Goal: Task Accomplishment & Management: Manage account settings

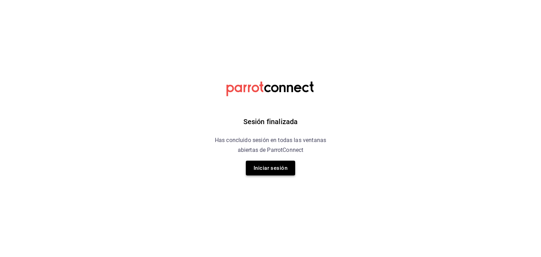
click at [267, 172] on button "Iniciar sesión" at bounding box center [270, 168] width 49 height 15
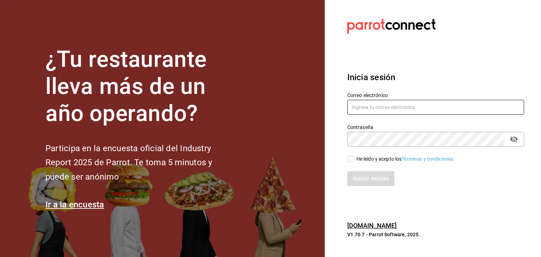
click at [389, 108] on input "text" at bounding box center [435, 107] width 177 height 15
type input "[EMAIL_ADDRESS][DOMAIN_NAME]"
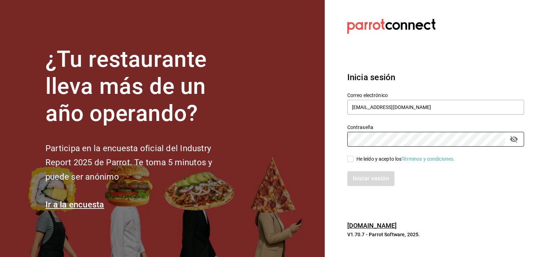
click at [354, 156] on div "He leído y acepto los Términos y condiciones." at bounding box center [435, 159] width 177 height 8
click at [352, 158] on input "He leído y acepto los Términos y condiciones." at bounding box center [350, 159] width 6 height 6
checkbox input "true"
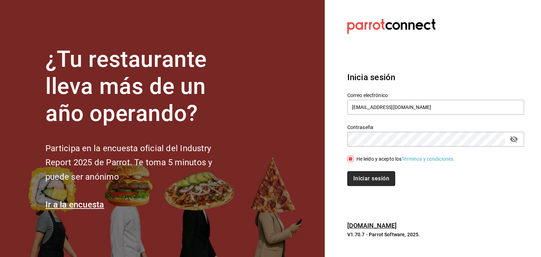
click at [369, 180] on button "Iniciar sesión" at bounding box center [371, 179] width 48 height 15
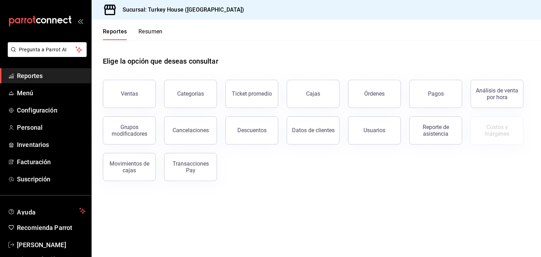
click at [310, 198] on main "Elige la opción que deseas consultar Ventas Categorías Ticket promedio Cajas Ór…" at bounding box center [316, 148] width 449 height 217
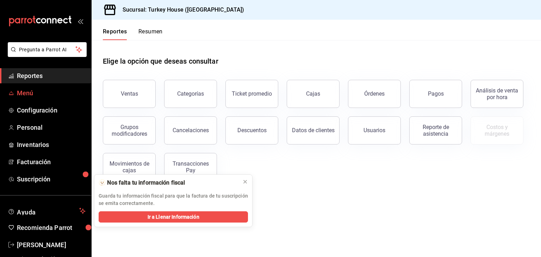
click at [28, 93] on span "Menú" at bounding box center [51, 93] width 69 height 10
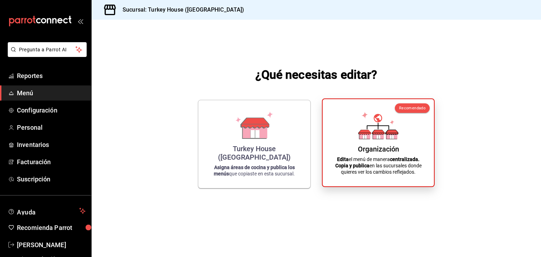
click at [388, 148] on div "Organización" at bounding box center [378, 149] width 41 height 8
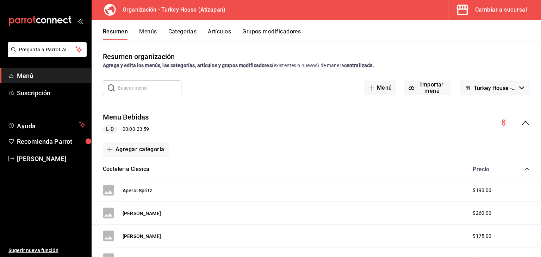
click at [187, 33] on button "Categorías" at bounding box center [182, 34] width 29 height 12
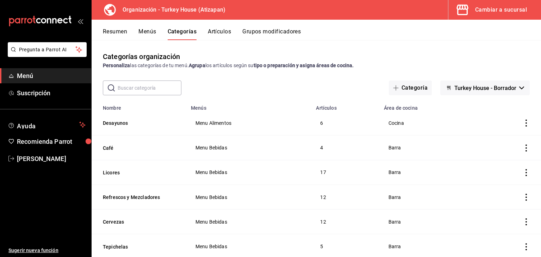
click at [143, 87] on input "text" at bounding box center [150, 88] width 64 height 14
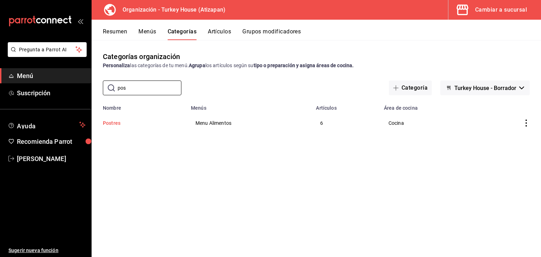
type input "pos"
click at [116, 124] on button "Postres" at bounding box center [138, 123] width 70 height 7
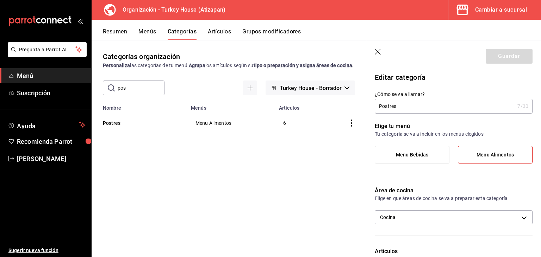
click at [224, 32] on button "Artículos" at bounding box center [219, 34] width 23 height 12
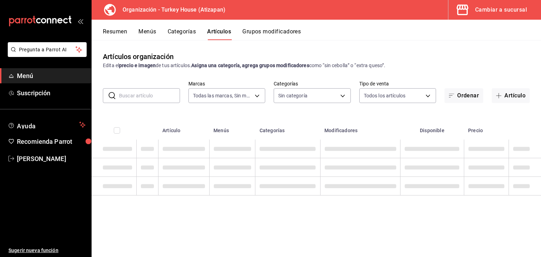
type input "8108edbe-a656-4630-811a-415a5d2e4954"
click at [308, 95] on body "Pregunta a Parrot AI Menú Suscripción Ayuda Recomienda Parrot [PERSON_NAME] Sug…" at bounding box center [270, 128] width 541 height 257
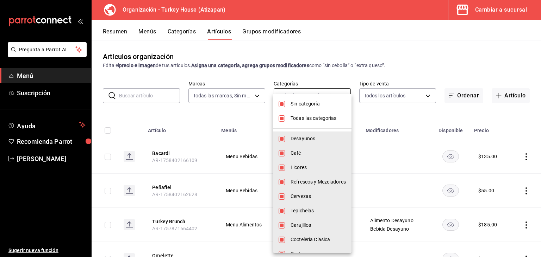
type input "9319bdb7-1f50-4704-a4c1-8c9f7e05364a,c5ac40cd-5fc5-4b60-8a6f-9609faecb531,75a59…"
click at [284, 105] on input "checkbox" at bounding box center [282, 104] width 6 height 6
checkbox input "false"
click at [282, 118] on input "checkbox" at bounding box center [282, 119] width 6 height 6
checkbox input "false"
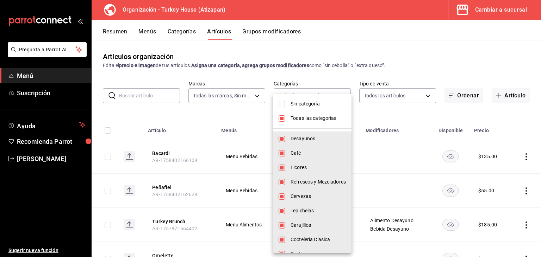
checkbox input "false"
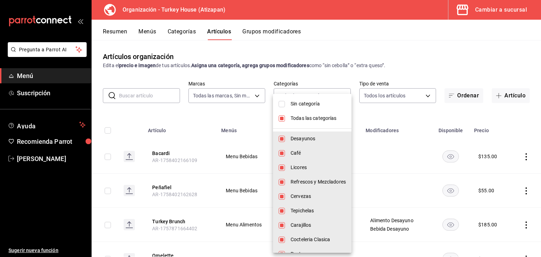
checkbox input "false"
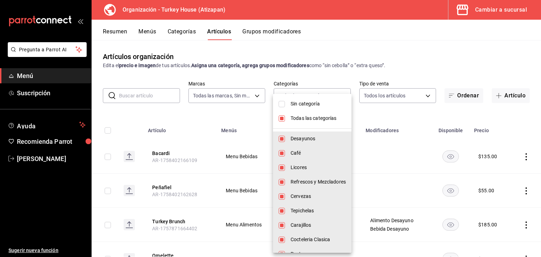
checkbox input "false"
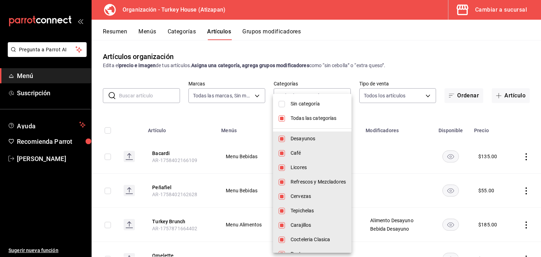
checkbox input "false"
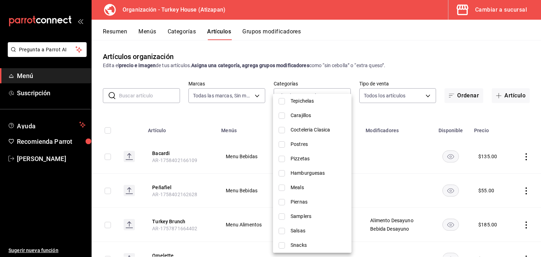
scroll to position [110, 0]
click at [284, 145] on input "checkbox" at bounding box center [282, 145] width 6 height 6
checkbox input "true"
type input "2797ef9b-4551-49ed-9af3-21e644eb271e"
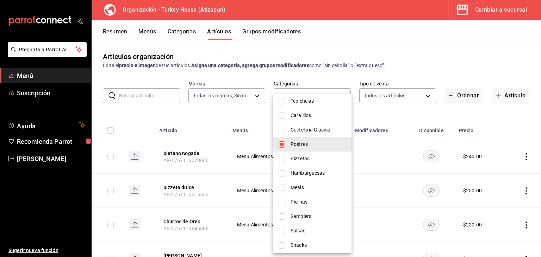
click at [406, 61] on div at bounding box center [270, 128] width 541 height 257
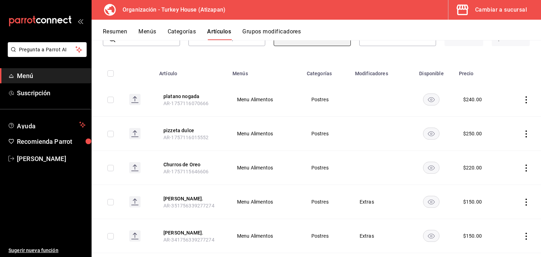
scroll to position [58, 0]
click at [177, 97] on button "platano nogada" at bounding box center [191, 95] width 56 height 7
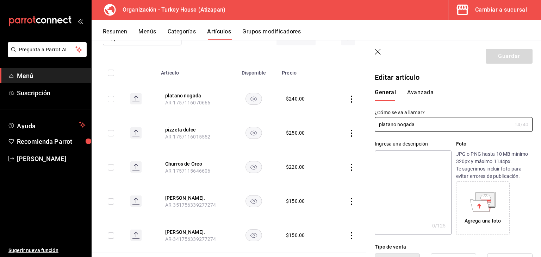
click at [420, 92] on button "Avanzada" at bounding box center [420, 95] width 26 height 12
